Goal: Task Accomplishment & Management: Manage account settings

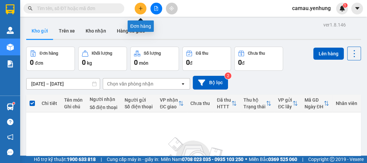
click at [143, 9] on button at bounding box center [141, 9] width 12 height 12
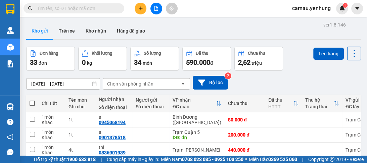
scroll to position [27, 0]
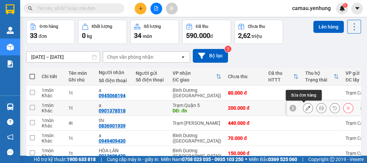
click at [306, 108] on icon at bounding box center [308, 108] width 5 height 5
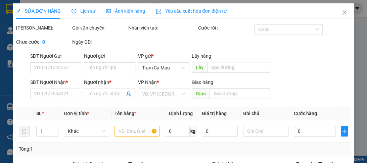
type input "0901378518"
type input "a"
type input "đn"
type input "0"
type input "200.000"
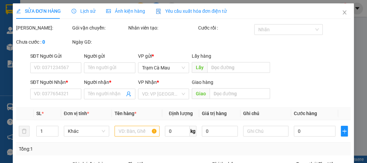
type input "200.000"
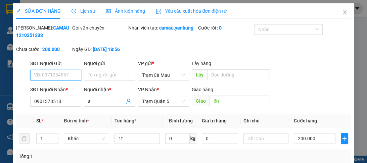
scroll to position [27, 0]
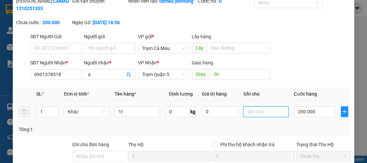
click at [254, 117] on input "text" at bounding box center [265, 111] width 45 height 11
click at [261, 117] on input "cc180 + 20" at bounding box center [265, 111] width 45 height 11
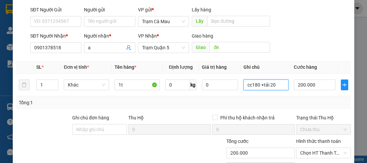
scroll to position [101, 0]
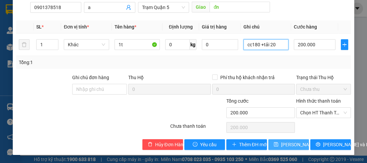
type input "cc180 +tải 20"
click at [297, 145] on span "[PERSON_NAME] thay đổi" at bounding box center [308, 144] width 54 height 7
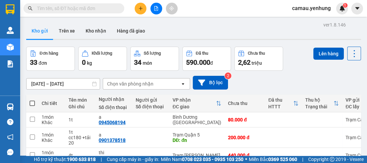
click at [152, 104] on div "Số điện thoại" at bounding box center [151, 106] width 30 height 5
click at [30, 103] on span at bounding box center [32, 103] width 5 height 5
click at [32, 100] on input "checkbox" at bounding box center [32, 100] width 0 height 0
checkbox input "true"
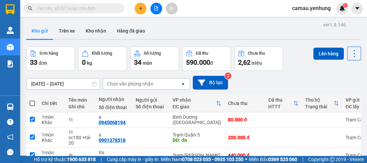
checkbox input "true"
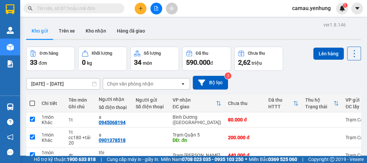
checkbox input "true"
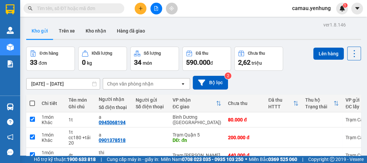
checkbox input "true"
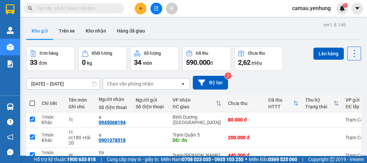
checkbox input "true"
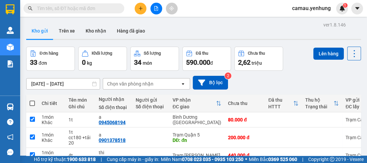
checkbox input "true"
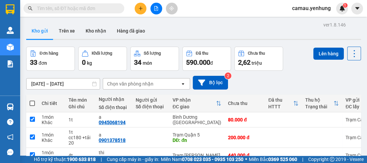
checkbox input "true"
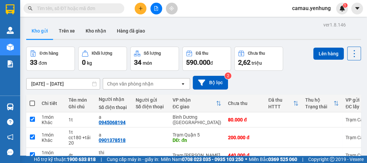
checkbox input "true"
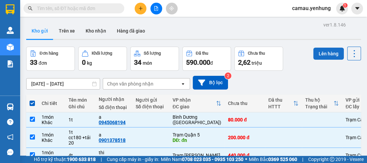
click at [328, 53] on button "Lên hàng" at bounding box center [328, 54] width 31 height 12
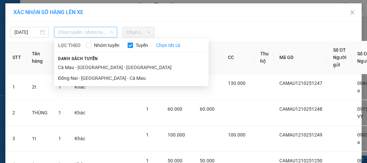
click at [90, 35] on span "Chọn tuyến - nhóm tuyến" at bounding box center [85, 32] width 55 height 10
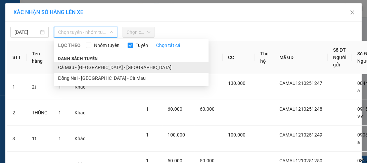
click at [98, 71] on li "Cà Mau - [GEOGRAPHIC_DATA] - [GEOGRAPHIC_DATA]" at bounding box center [131, 67] width 154 height 11
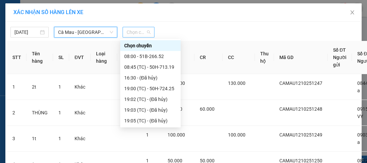
click at [138, 35] on span "Chọn chuyến" at bounding box center [139, 32] width 24 height 10
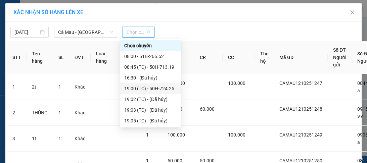
click at [147, 89] on div "19:00 (TC) - 50H-724.25" at bounding box center [150, 88] width 52 height 7
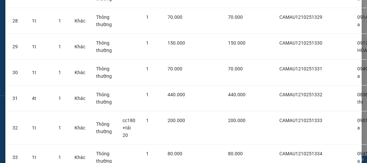
scroll to position [845, 0]
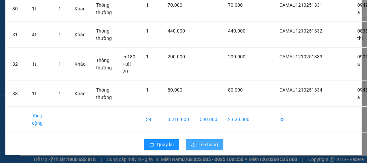
click at [207, 141] on span "Lên hàng" at bounding box center [207, 144] width 19 height 7
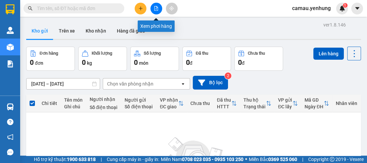
click at [156, 10] on icon "file-add" at bounding box center [156, 8] width 4 height 5
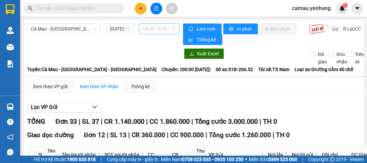
click at [158, 30] on span "08:00 - 51B-266.52" at bounding box center [159, 29] width 33 height 10
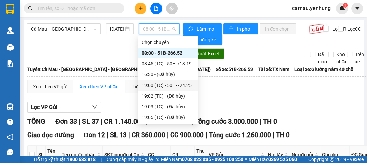
click at [164, 85] on div "19:00 (TC) - 50H-724.25" at bounding box center [168, 85] width 52 height 7
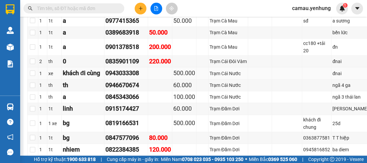
scroll to position [242, 0]
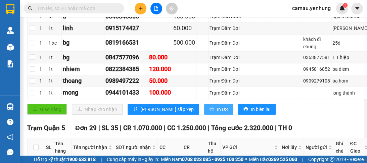
click at [217, 113] on span "In DS" at bounding box center [222, 109] width 11 height 7
click at [275, 115] on div "Giao hàng Nhập kho nhận Lưu sắp xếp In DS In biên lai" at bounding box center [198, 109] width 343 height 11
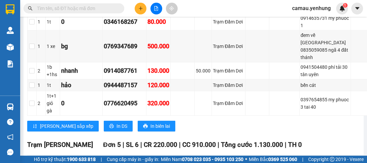
scroll to position [1558, 0]
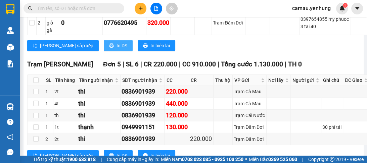
click at [117, 49] on span "In DS" at bounding box center [122, 45] width 11 height 7
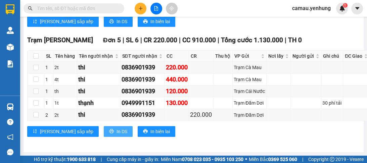
click at [117, 135] on span "In DS" at bounding box center [122, 131] width 11 height 7
